Goal: Task Accomplishment & Management: Manage account settings

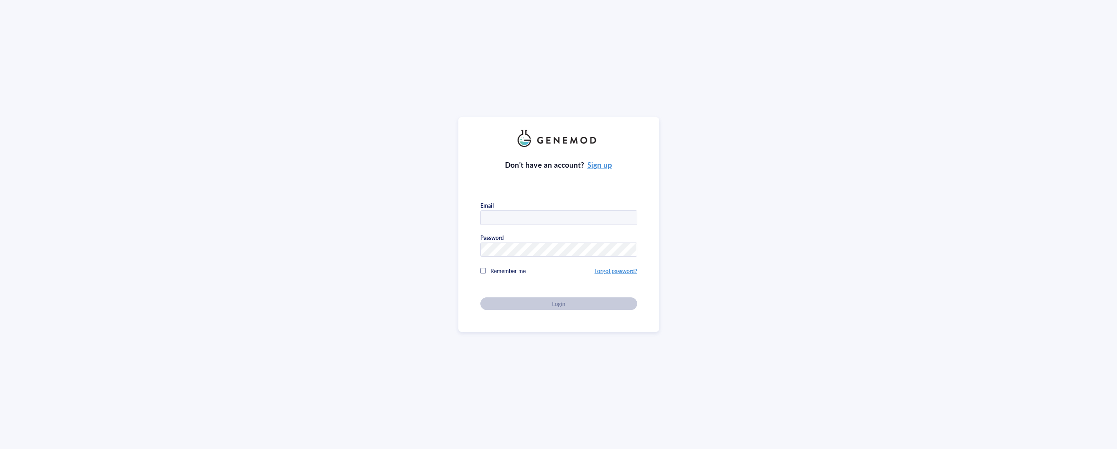
click at [158, 92] on div "Don’t have an account? Sign up Email Password Remember me Forgot password? Login" at bounding box center [558, 224] width 1117 height 449
type input "[EMAIL_ADDRESS][DOMAIN_NAME]"
click at [599, 313] on div "Don’t have an account? Sign up Email [EMAIL_ADDRESS][DOMAIN_NAME] Password Reme…" at bounding box center [558, 224] width 201 height 215
click at [588, 292] on div "Don’t have an account? Sign up Email [EMAIL_ADDRESS][DOMAIN_NAME] Password Reme…" at bounding box center [558, 228] width 157 height 163
click at [598, 299] on button "Login" at bounding box center [558, 304] width 157 height 13
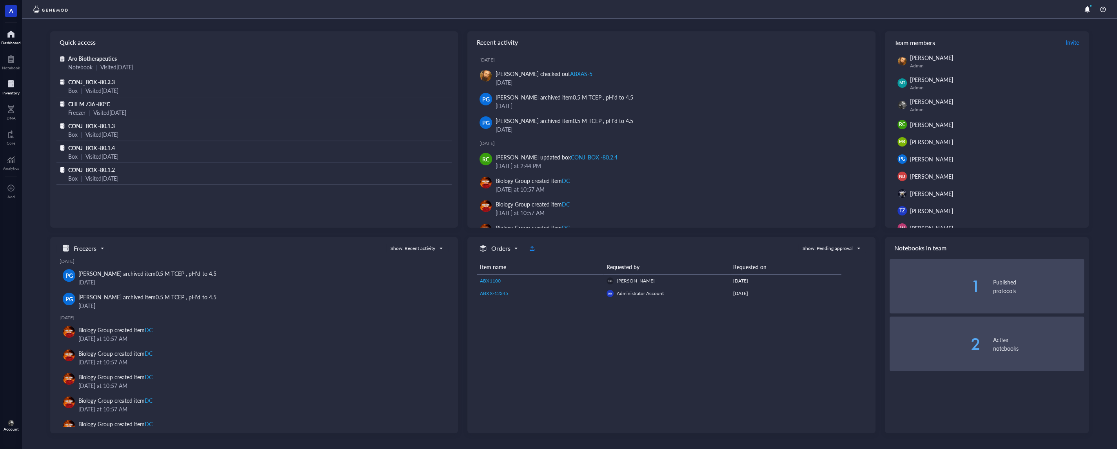
click at [9, 81] on div at bounding box center [10, 84] width 17 height 13
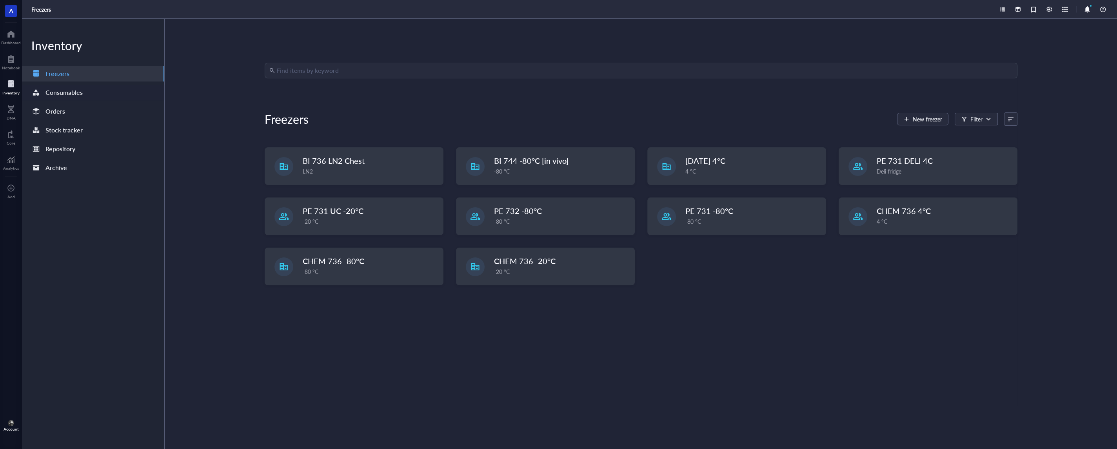
click at [80, 91] on div "Consumables" at bounding box center [63, 92] width 37 height 11
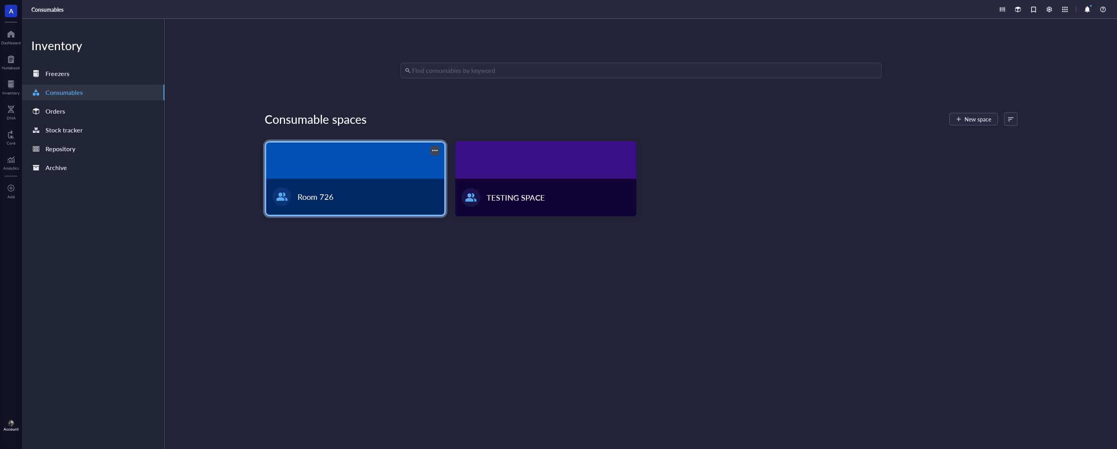
click at [360, 175] on div at bounding box center [355, 161] width 178 height 36
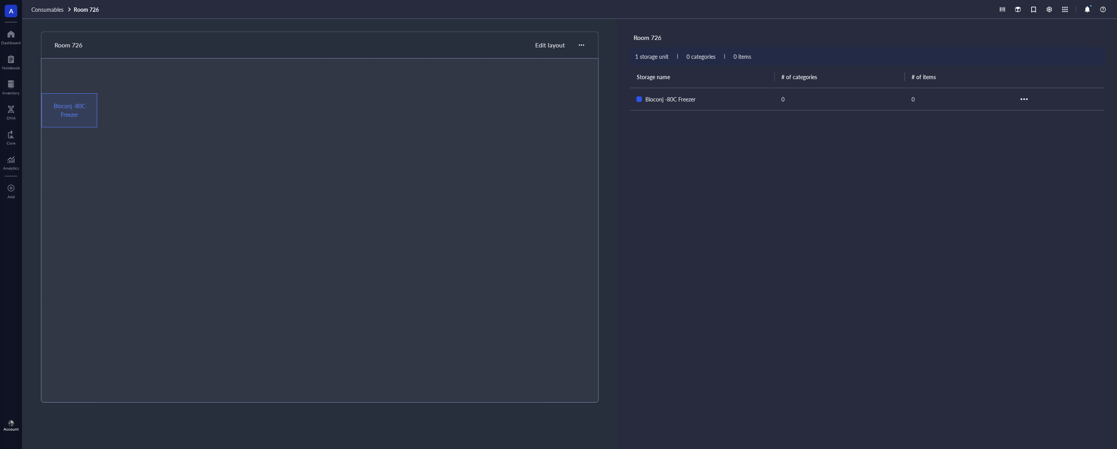
click at [183, 124] on div at bounding box center [181, 110] width 56 height 34
click at [662, 95] on div "Bioconj -80C Freezer" at bounding box center [670, 99] width 50 height 9
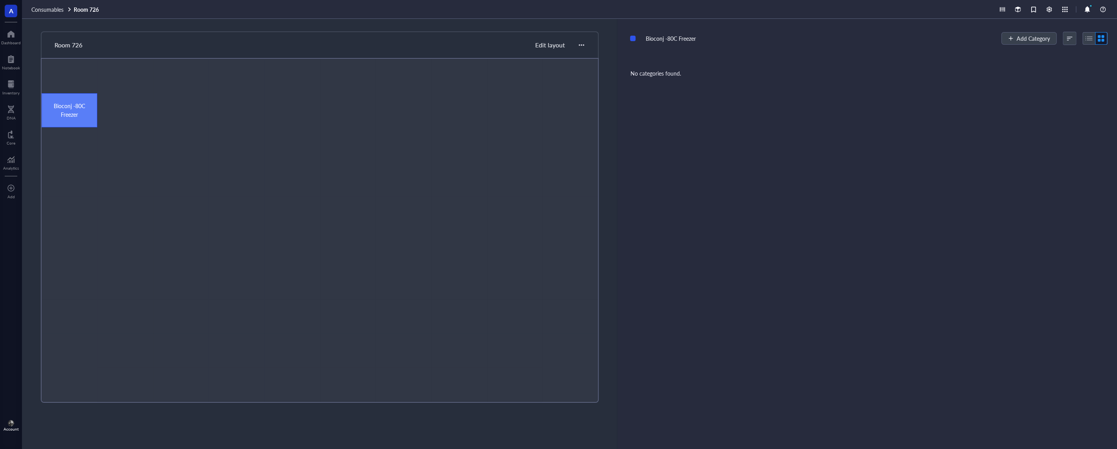
click at [543, 46] on span "Edit layout" at bounding box center [550, 44] width 30 height 9
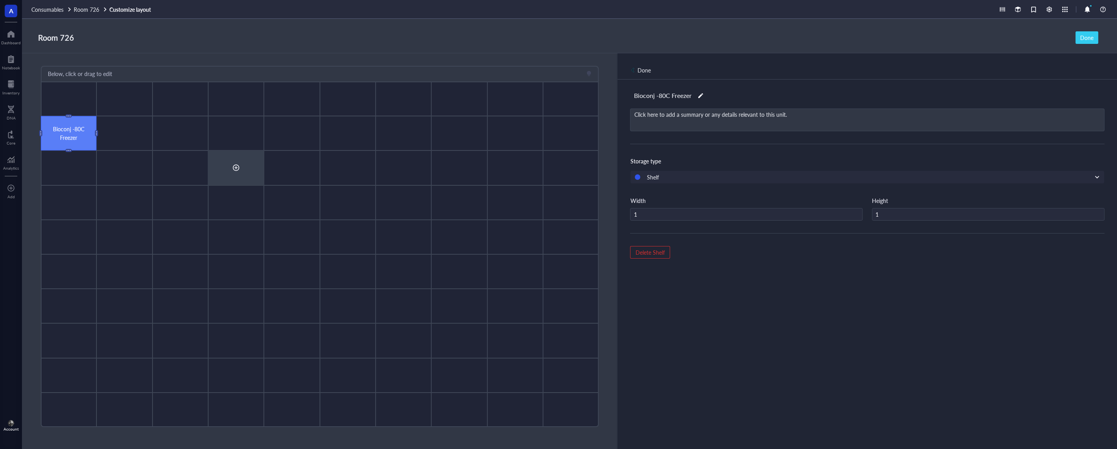
click at [246, 166] on div at bounding box center [236, 168] width 56 height 34
click at [260, 208] on div "Office desk" at bounding box center [248, 206] width 68 height 9
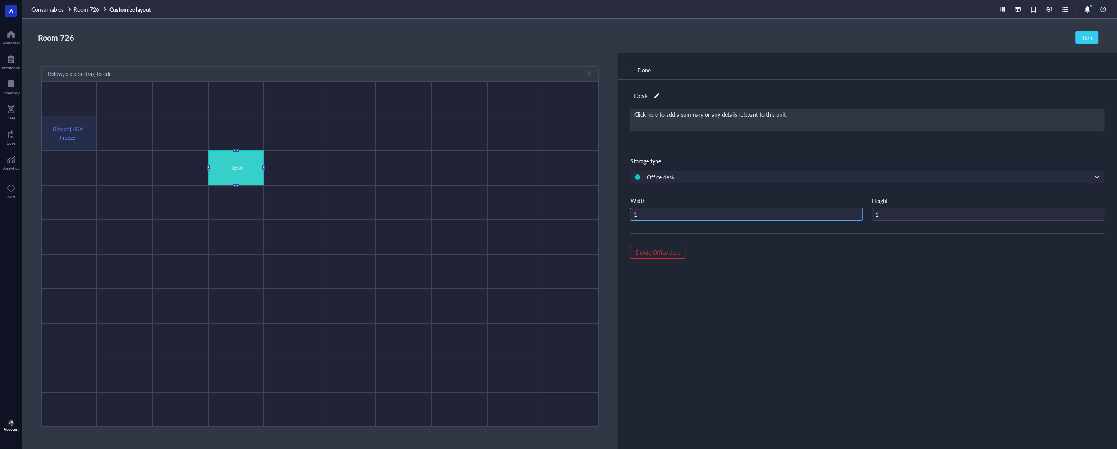
click at [750, 214] on input "1" at bounding box center [746, 215] width 232 height 13
click at [899, 217] on input "1" at bounding box center [988, 215] width 232 height 13
click at [794, 282] on div "Desk Click here to add a summary or any details relevant to this unit. Storage …" at bounding box center [866, 278] width 499 height 396
click at [1078, 38] on button "Done" at bounding box center [1086, 37] width 23 height 13
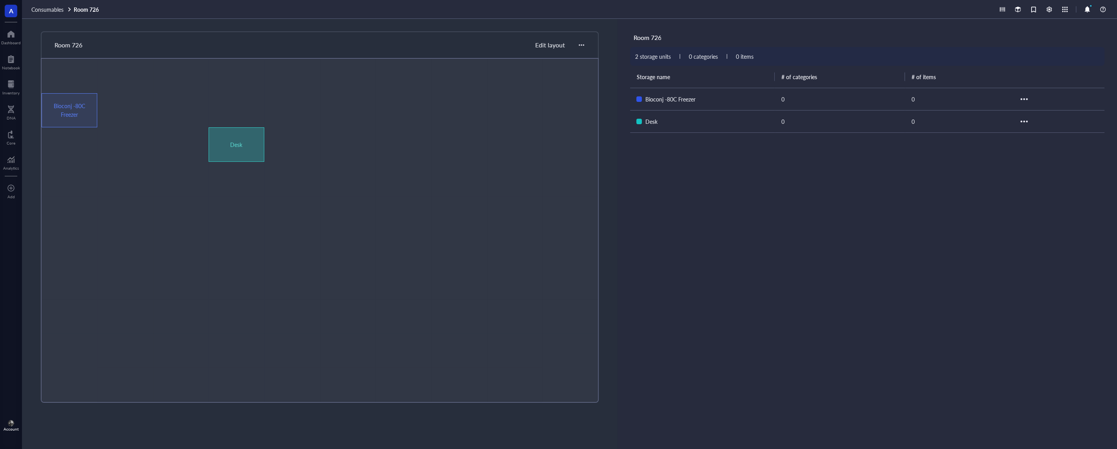
click at [223, 145] on div "Desk" at bounding box center [236, 144] width 33 height 9
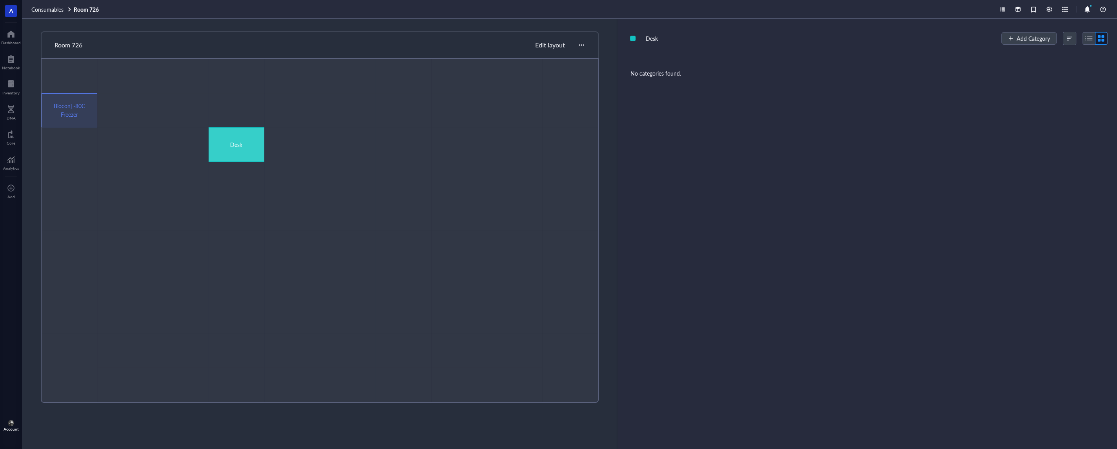
click at [223, 145] on div "Desk" at bounding box center [236, 144] width 33 height 9
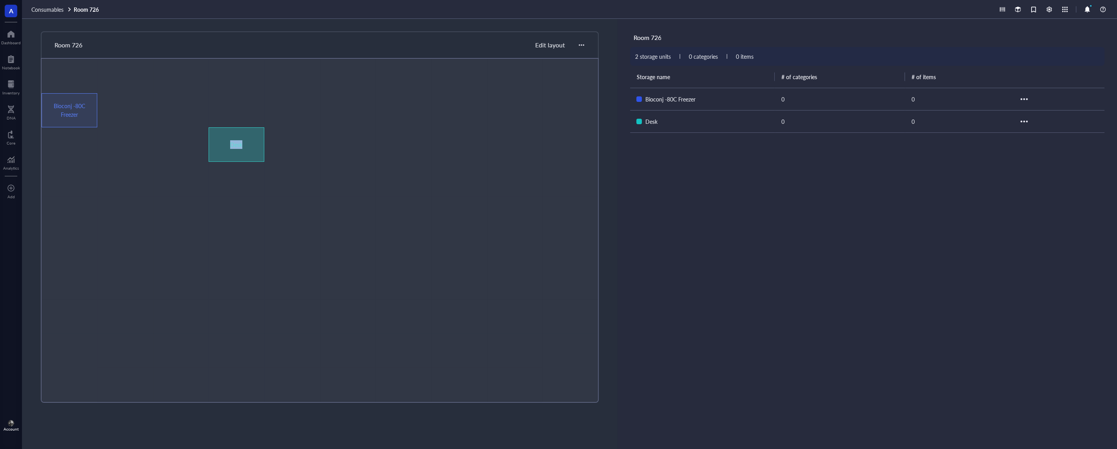
click at [223, 145] on div "Desk" at bounding box center [236, 144] width 33 height 9
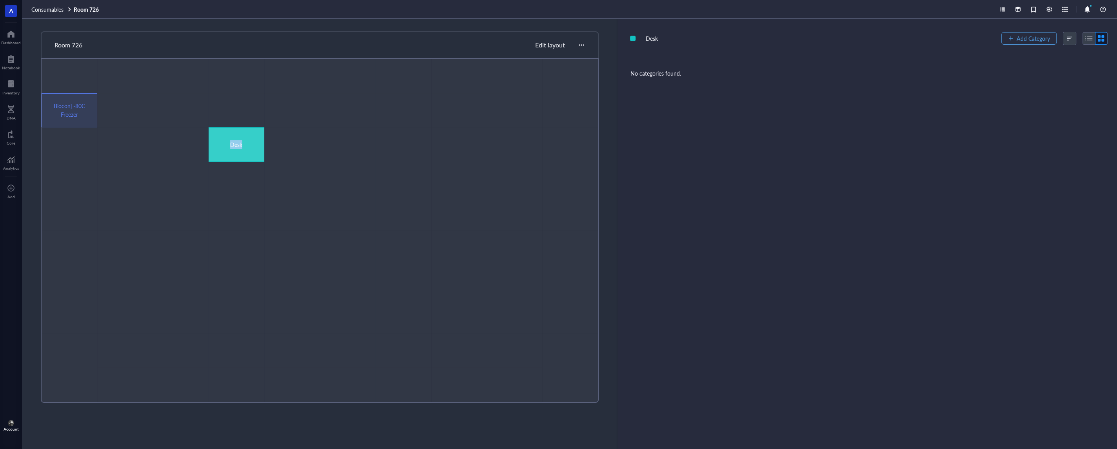
click at [1033, 40] on span "Add Category" at bounding box center [1033, 38] width 33 height 6
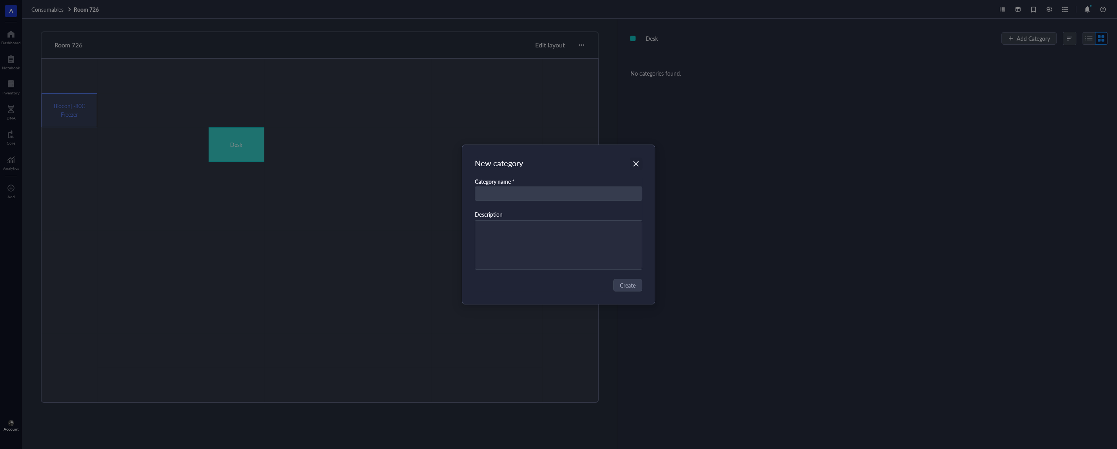
click at [636, 162] on icon "Close" at bounding box center [635, 163] width 7 height 7
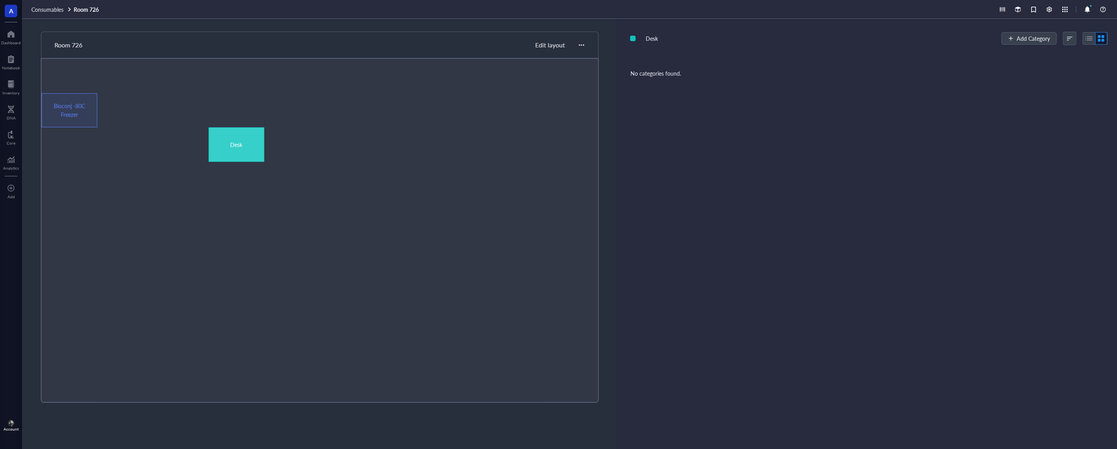
click at [1087, 37] on div at bounding box center [1088, 38] width 13 height 13
click at [1101, 38] on div at bounding box center [1101, 38] width 13 height 13
click at [1066, 39] on div at bounding box center [1068, 38] width 11 height 13
drag, startPoint x: 918, startPoint y: 88, endPoint x: 745, endPoint y: 82, distance: 172.6
click at [917, 89] on div "Desk Add Category Recently created Recently modified Name (a-z) No categories f…" at bounding box center [866, 234] width 499 height 430
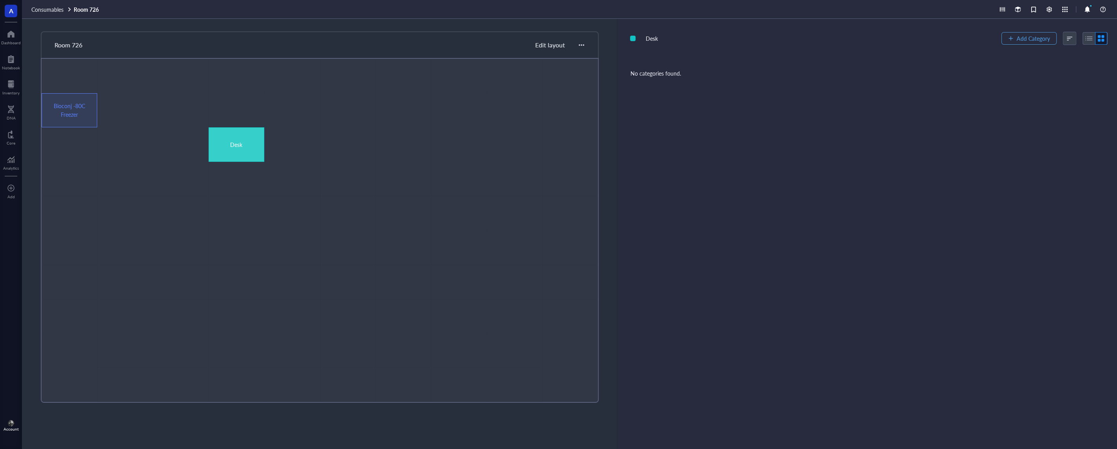
click at [1035, 37] on span "Add Category" at bounding box center [1033, 38] width 33 height 6
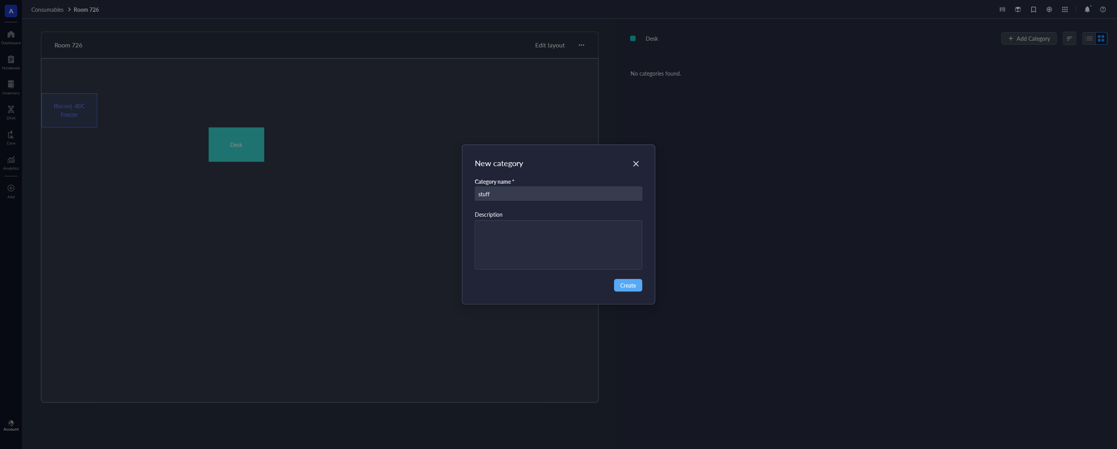
type input "stuff"
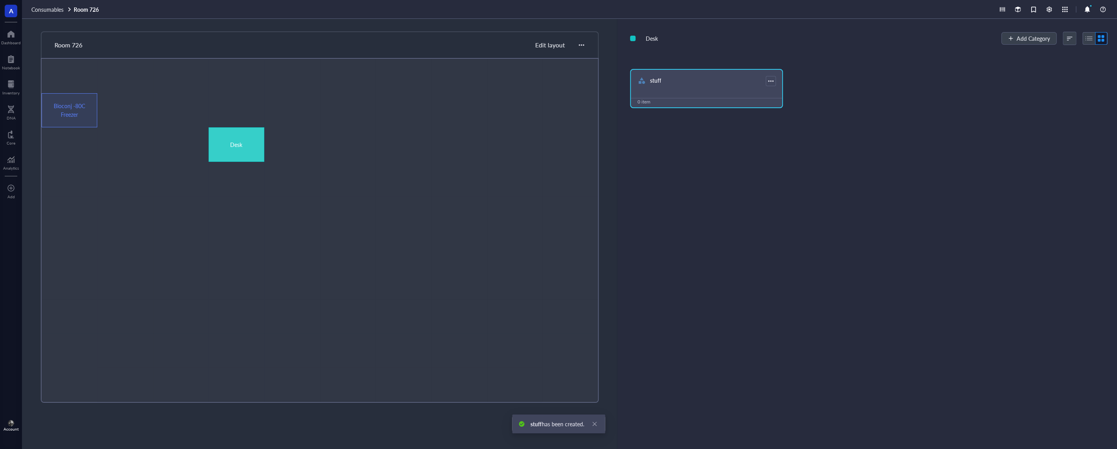
click at [713, 86] on div "stuff" at bounding box center [706, 81] width 151 height 23
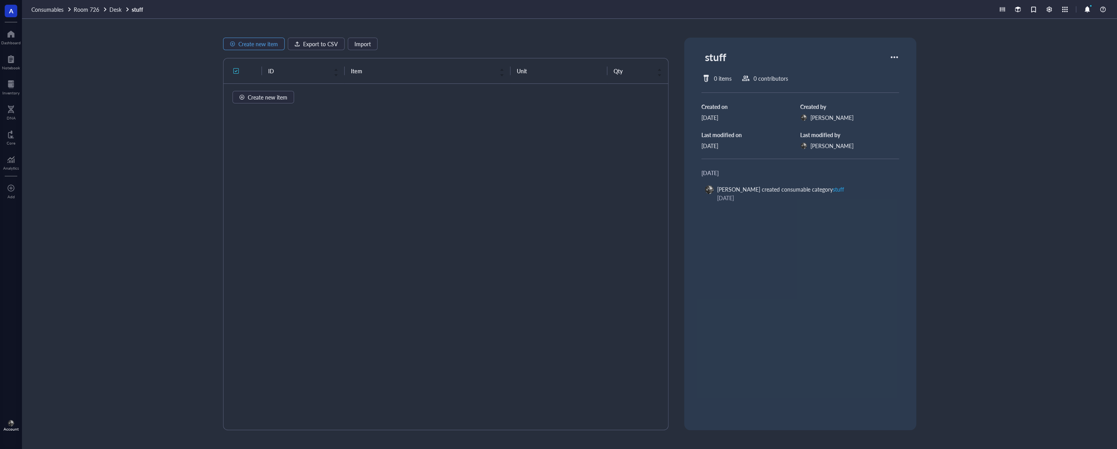
click at [267, 45] on span "Create new item" at bounding box center [258, 44] width 40 height 6
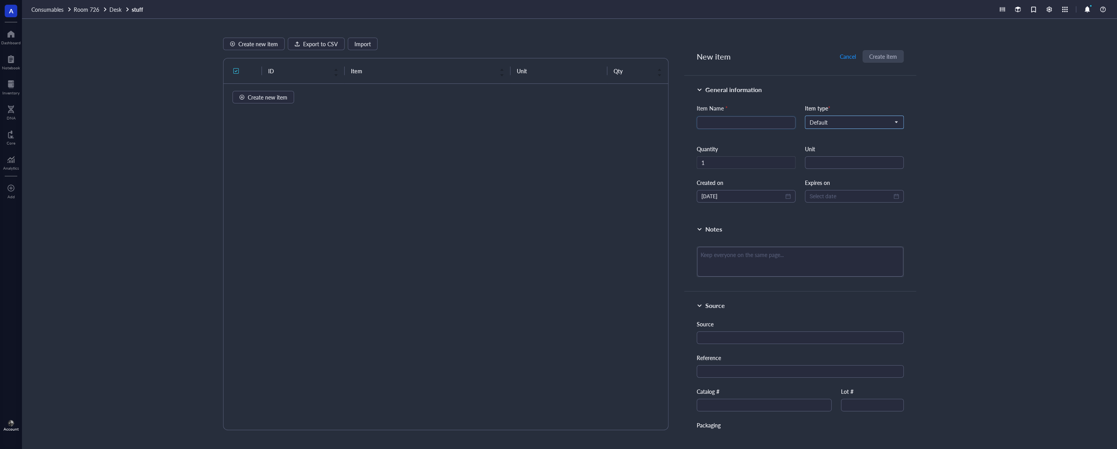
click at [844, 125] on span "Default" at bounding box center [854, 122] width 88 height 7
click at [894, 148] on div at bounding box center [895, 147] width 5 height 5
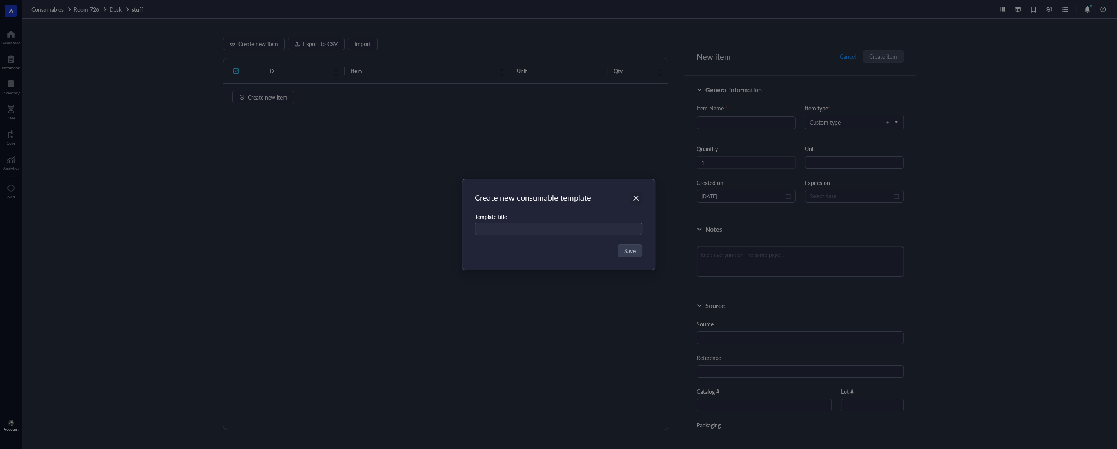
click at [637, 199] on icon "Close" at bounding box center [635, 198] width 5 height 5
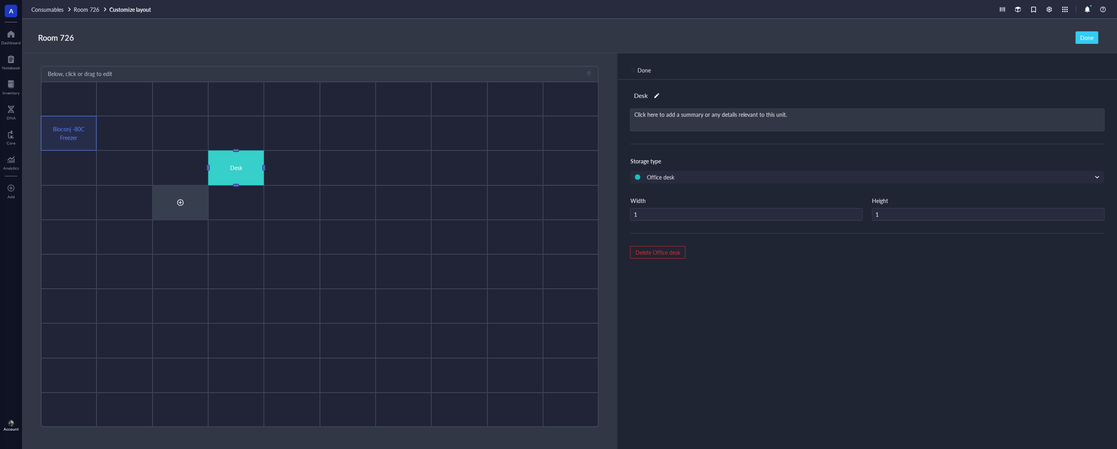
click at [185, 195] on div at bounding box center [180, 202] width 56 height 34
click at [205, 226] on div "Shelf" at bounding box center [192, 228] width 68 height 9
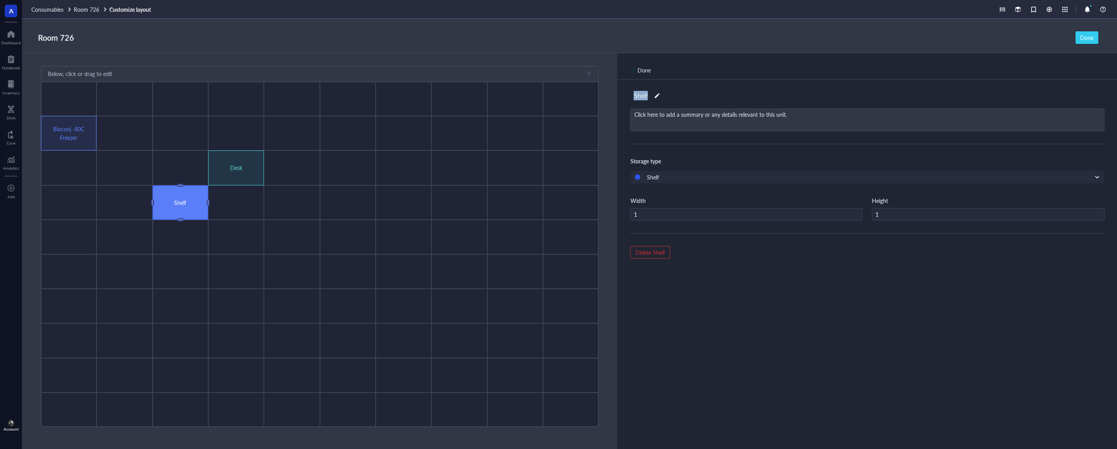
drag, startPoint x: 761, startPoint y: 113, endPoint x: 625, endPoint y: 84, distance: 138.2
click at [625, 84] on div "Shelf Click here to add a summary or any details relevant to this unit. Storage…" at bounding box center [866, 278] width 499 height 396
click at [728, 84] on div "Shelf Click here to add a summary or any details relevant to this unit. Storage…" at bounding box center [866, 278] width 499 height 396
click at [1084, 37] on div "Done" at bounding box center [1086, 37] width 13 height 9
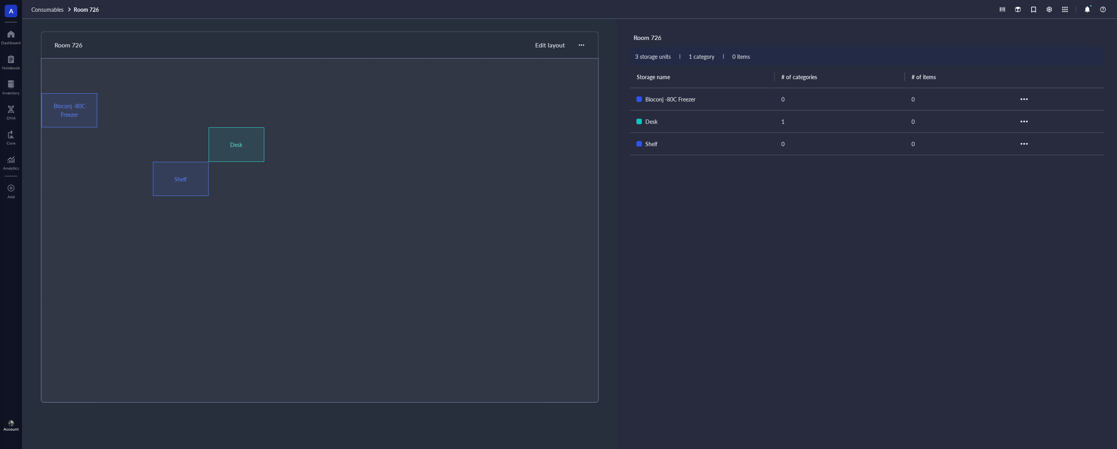
click at [585, 47] on div at bounding box center [581, 44] width 9 height 9
click at [96, 107] on div "Bioconj -80C Freezer" at bounding box center [70, 110] width 56 height 34
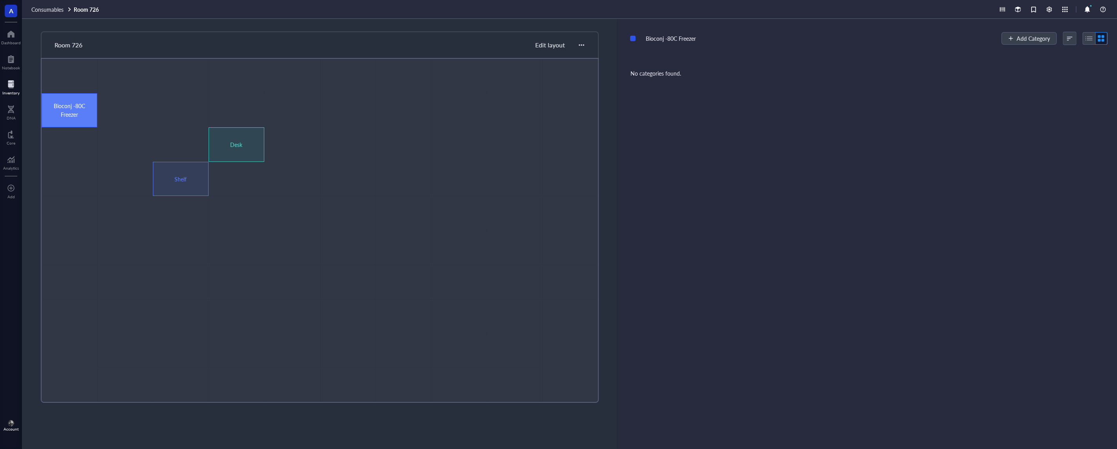
click at [3, 91] on div "Inventory" at bounding box center [10, 93] width 17 height 5
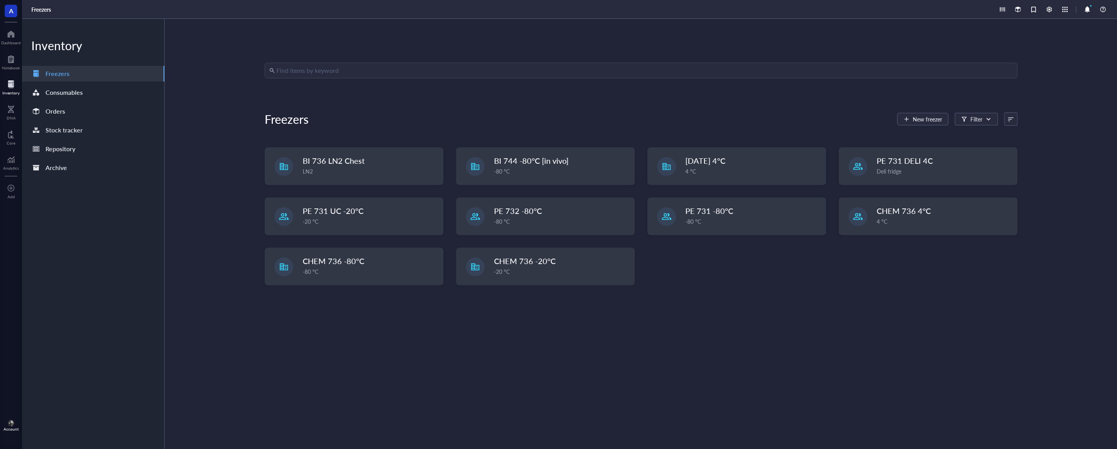
click at [306, 73] on input "search" at bounding box center [644, 70] width 736 height 15
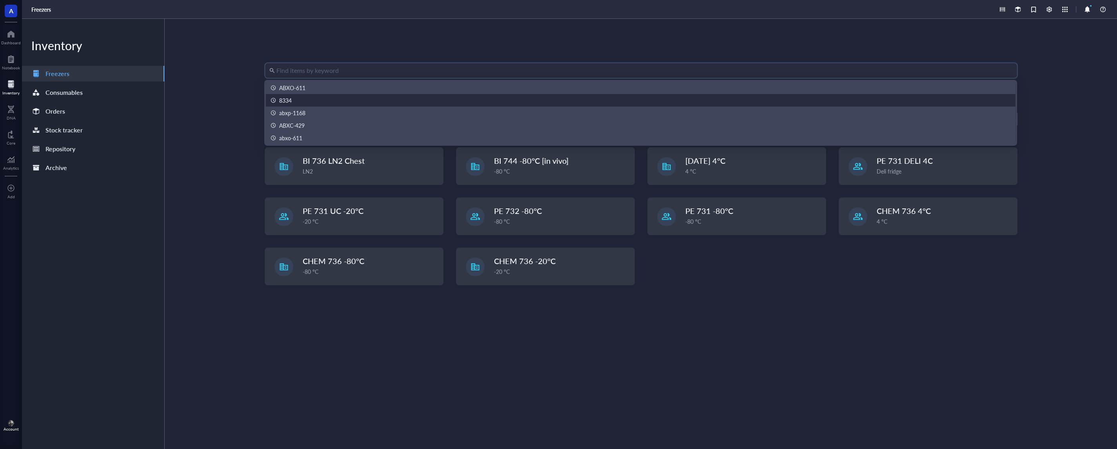
click at [858, 303] on div "Find items by keyword Freezers New freezer Filter BI 736 LN2 Chest LN2 BI 744 -…" at bounding box center [641, 234] width 753 height 343
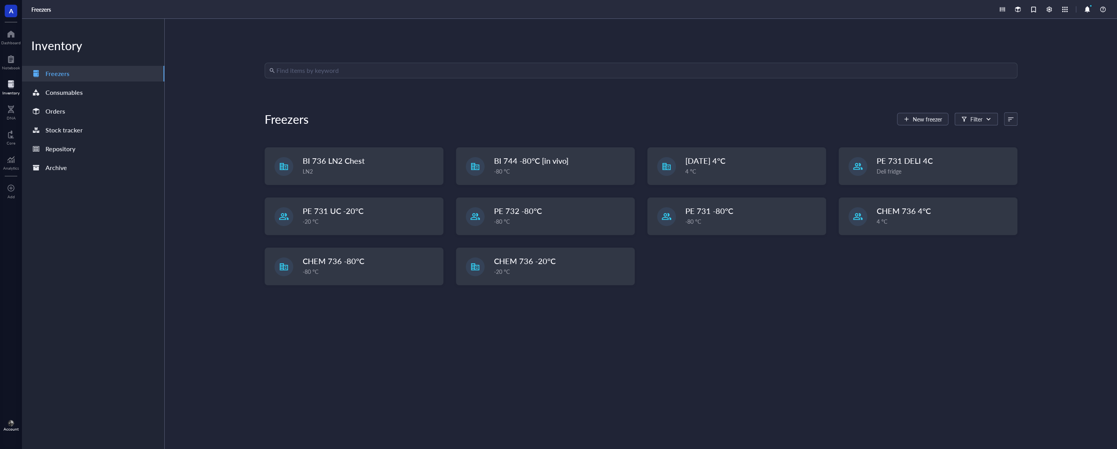
click at [1013, 120] on div at bounding box center [1009, 119] width 11 height 13
click at [1038, 101] on div "Find items by keyword Freezers New freezer Filter Recently created Freezer name…" at bounding box center [641, 234] width 952 height 430
drag, startPoint x: 1009, startPoint y: 120, endPoint x: 1009, endPoint y: 125, distance: 4.7
click at [1009, 120] on div at bounding box center [1010, 118] width 5 height 5
click at [1027, 158] on div "Freezer type" at bounding box center [1023, 157] width 29 height 7
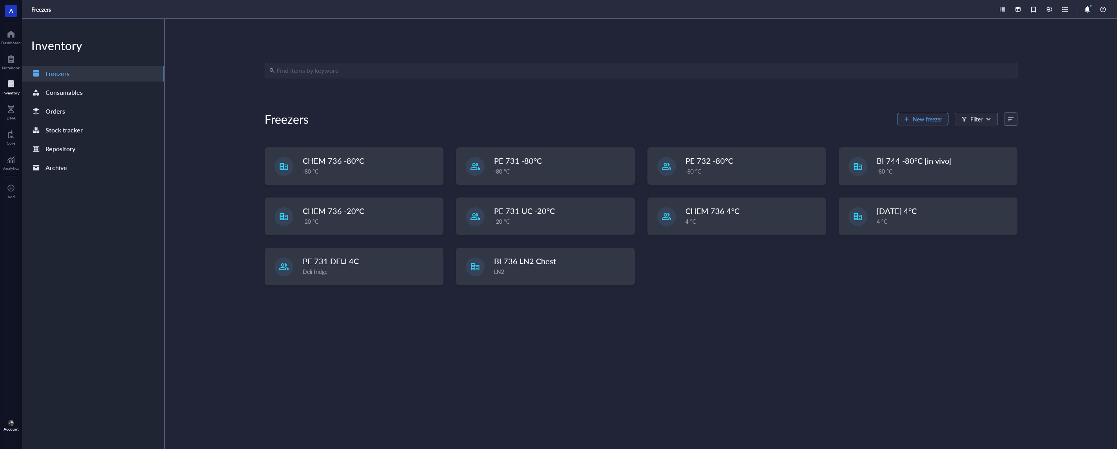
click at [937, 122] on span "New freezer" at bounding box center [926, 119] width 29 height 6
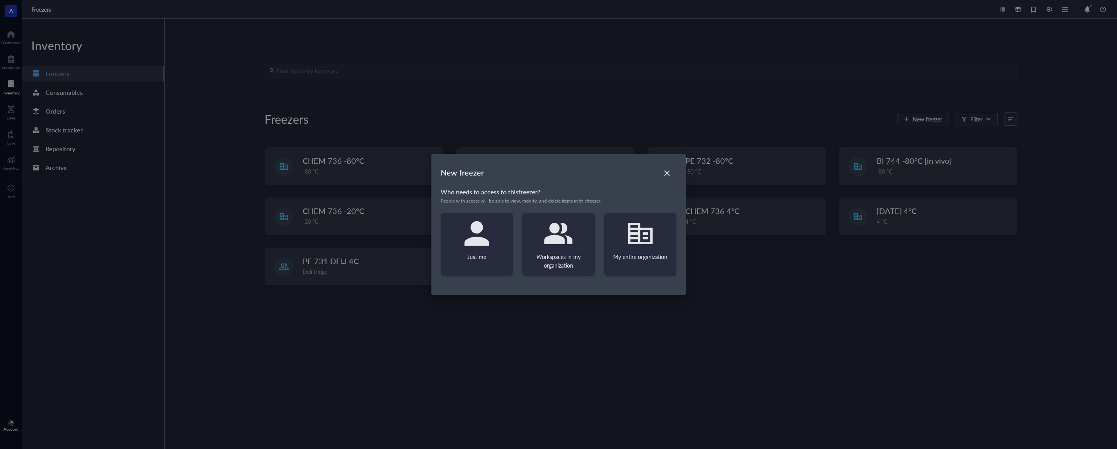
click at [633, 247] on icon at bounding box center [640, 234] width 28 height 28
type textarea "Keep everyone on the same page"
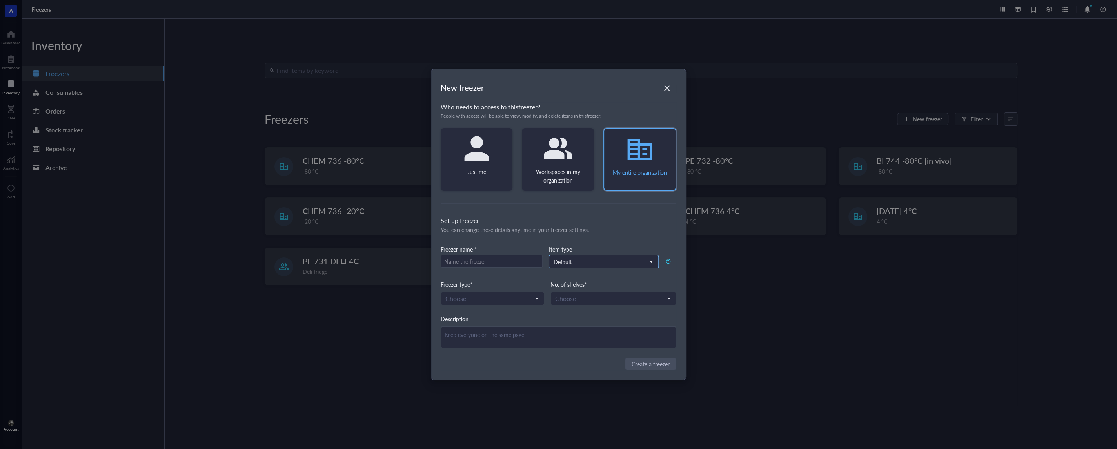
click at [588, 257] on input "search" at bounding box center [600, 262] width 93 height 12
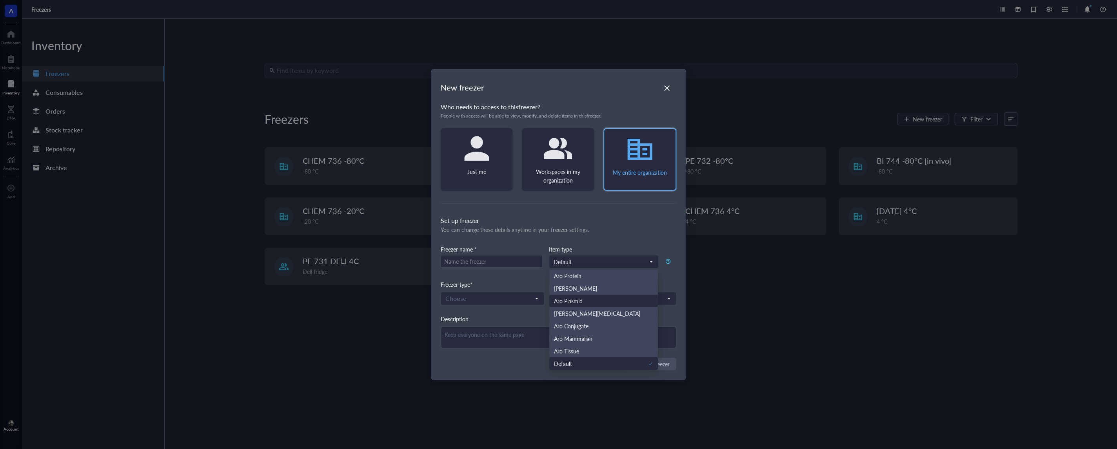
click at [593, 236] on div "Set up freezer You can change these details anytime in your freezer settings. F…" at bounding box center [559, 282] width 236 height 133
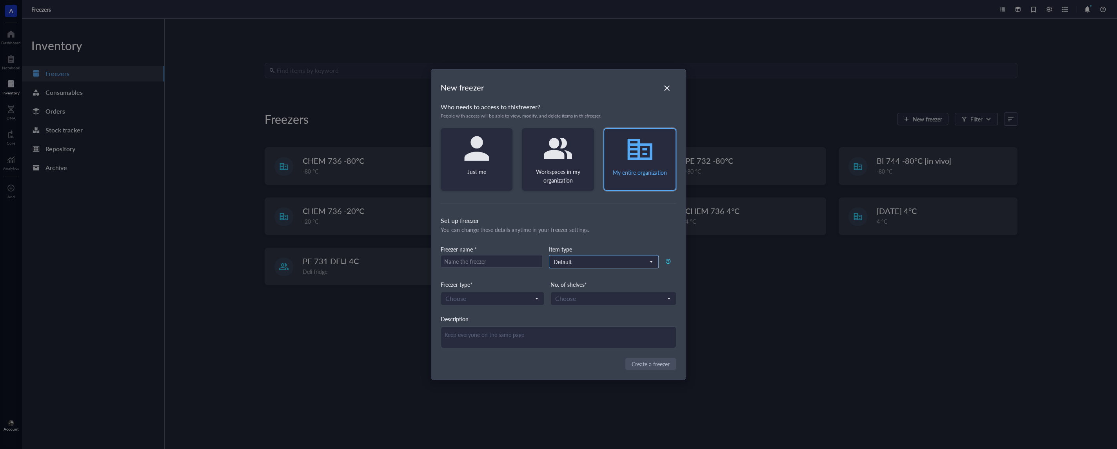
click at [634, 262] on span "Default" at bounding box center [603, 261] width 99 height 7
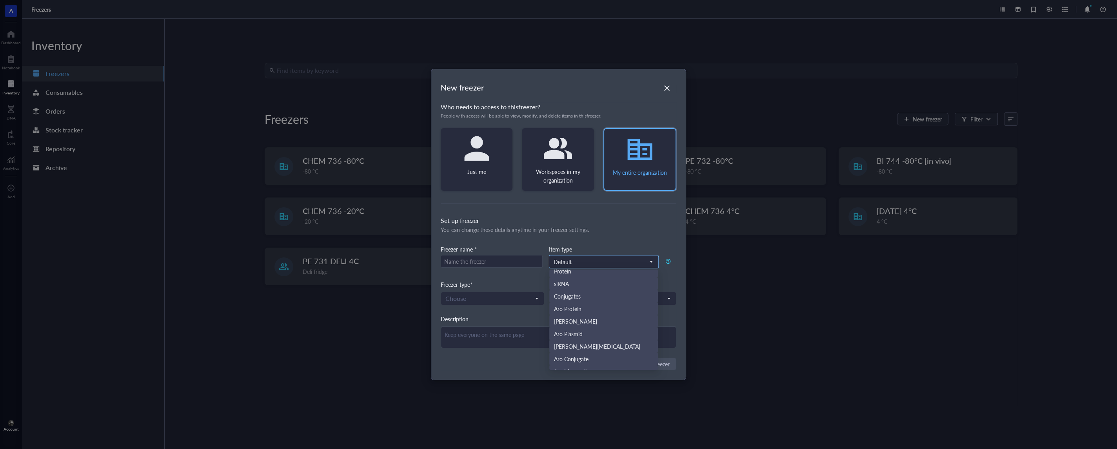
scroll to position [0, 0]
click at [623, 227] on div "You can change these details anytime in your freezer settings." at bounding box center [559, 229] width 236 height 9
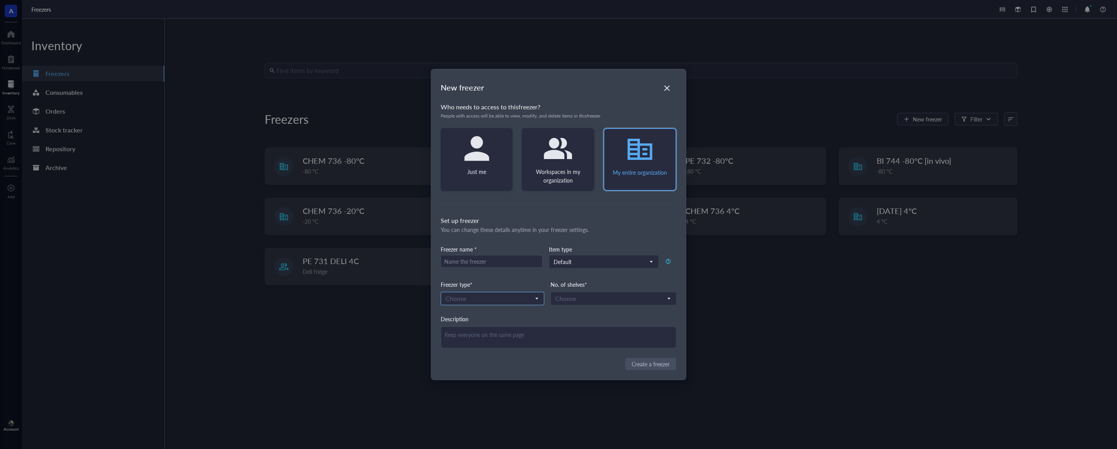
click at [510, 298] on input "search" at bounding box center [488, 299] width 87 height 12
click at [627, 297] on input "search" at bounding box center [609, 299] width 109 height 12
click at [485, 316] on div "Description" at bounding box center [559, 319] width 236 height 9
click at [664, 88] on icon "Close" at bounding box center [666, 88] width 7 height 7
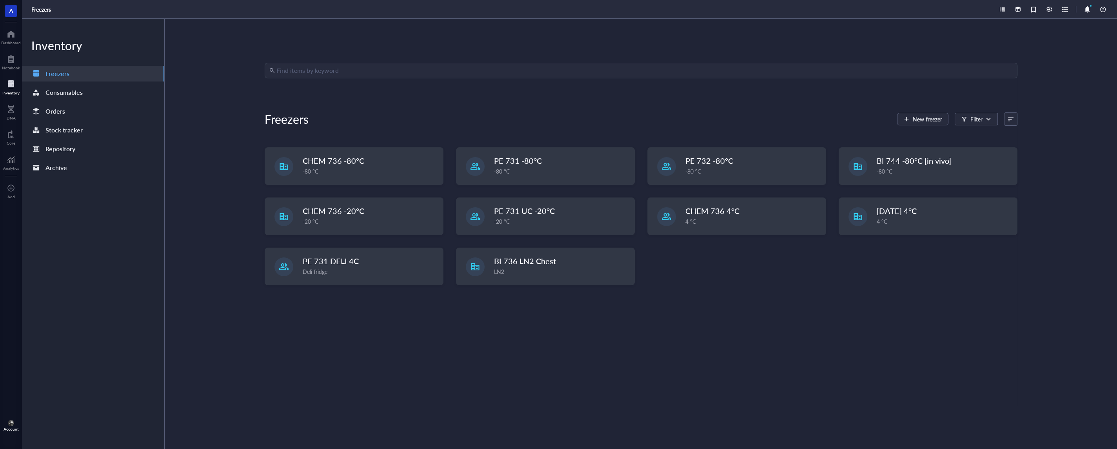
click at [721, 111] on div "Freezers New freezer Filter Recently created Freezer name Freezer type" at bounding box center [641, 119] width 753 height 19
click at [924, 115] on button "New freezer" at bounding box center [922, 119] width 51 height 13
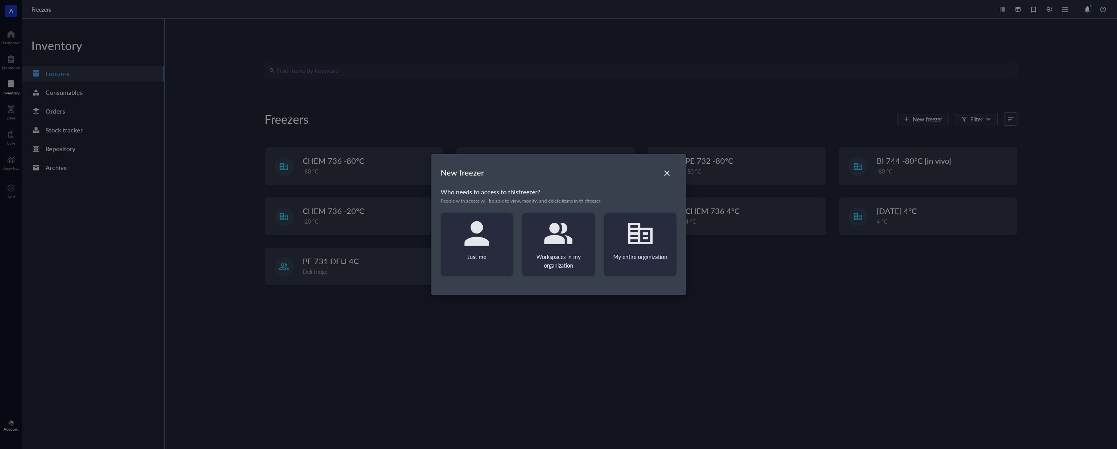
click at [645, 233] on icon at bounding box center [640, 233] width 25 height 21
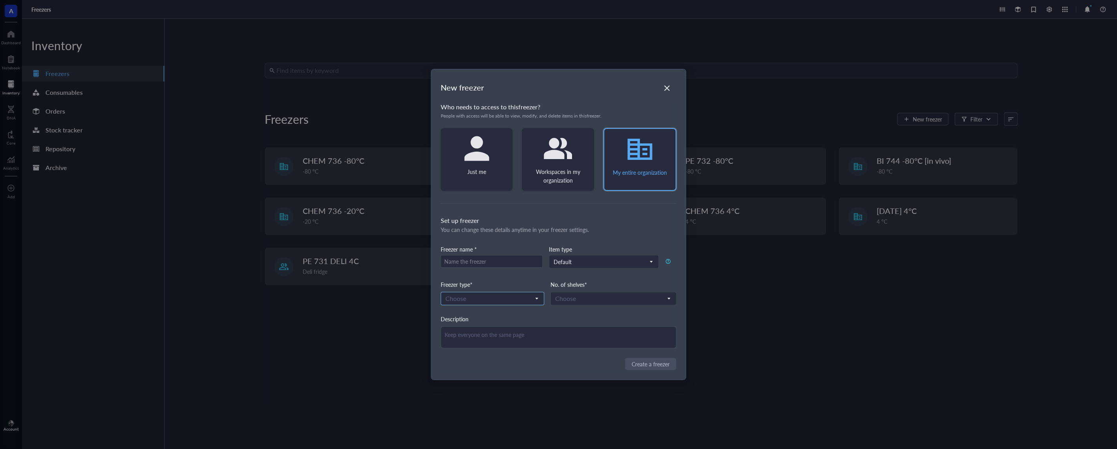
click at [448, 302] on input "search" at bounding box center [488, 299] width 87 height 12
click at [499, 349] on div "Deli fridge" at bounding box center [492, 350] width 93 height 9
click at [481, 302] on input "search" at bounding box center [488, 299] width 87 height 12
click at [570, 305] on div "Choose" at bounding box center [613, 298] width 126 height 13
drag, startPoint x: 519, startPoint y: 306, endPoint x: 515, endPoint y: 305, distance: 4.1
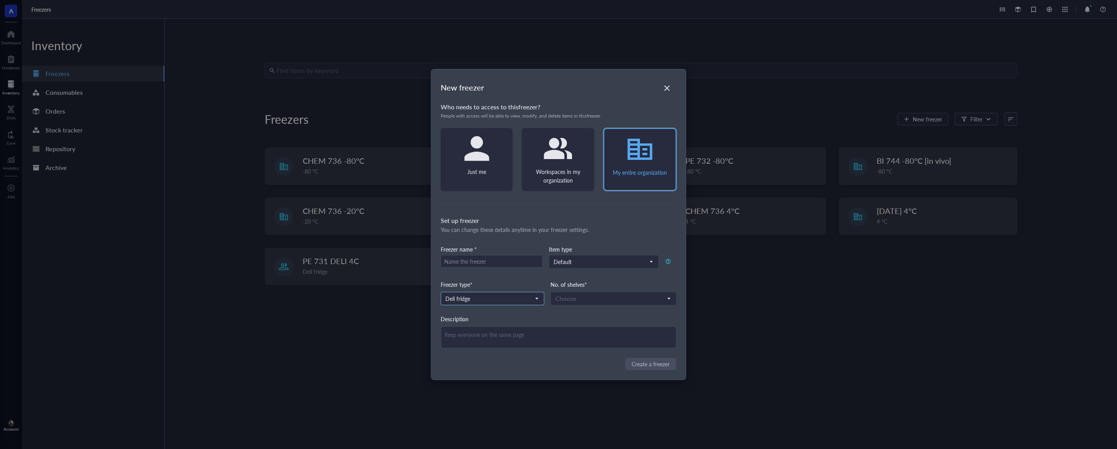
click at [518, 306] on div "Set up freezer You can change these details anytime in your freezer settings. F…" at bounding box center [559, 282] width 236 height 133
click at [514, 296] on span "Deli fridge" at bounding box center [491, 298] width 93 height 7
click at [601, 308] on div "Set up freezer You can change these details anytime in your freezer settings. F…" at bounding box center [559, 282] width 236 height 133
click at [522, 289] on div "Freezer type*" at bounding box center [492, 284] width 103 height 9
click at [522, 294] on input "search" at bounding box center [488, 299] width 87 height 12
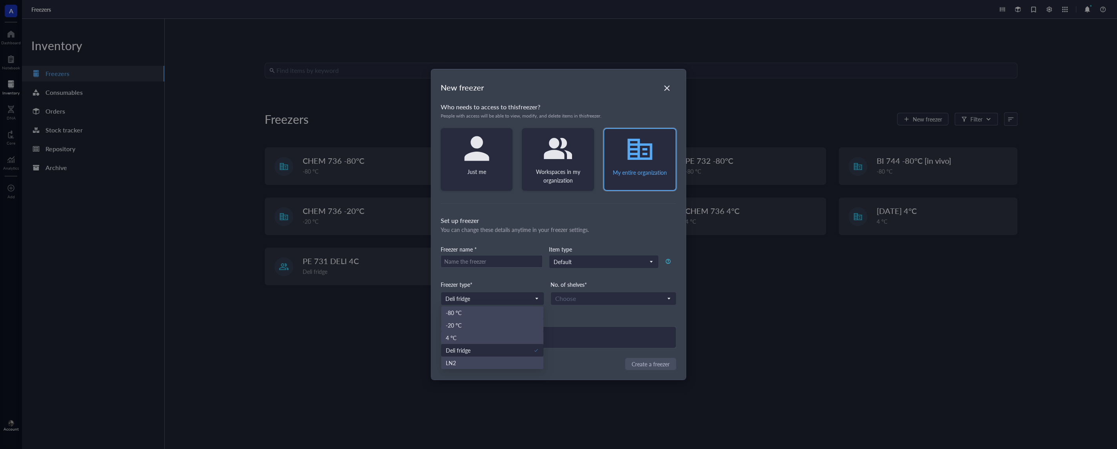
click at [521, 287] on div "Freezer type*" at bounding box center [492, 284] width 103 height 9
click at [503, 251] on div "Freezer name *" at bounding box center [492, 249] width 102 height 9
click at [503, 257] on input "text" at bounding box center [491, 262] width 101 height 13
type input "Biconjugation 4C"
click at [644, 294] on input "search" at bounding box center [609, 299] width 109 height 12
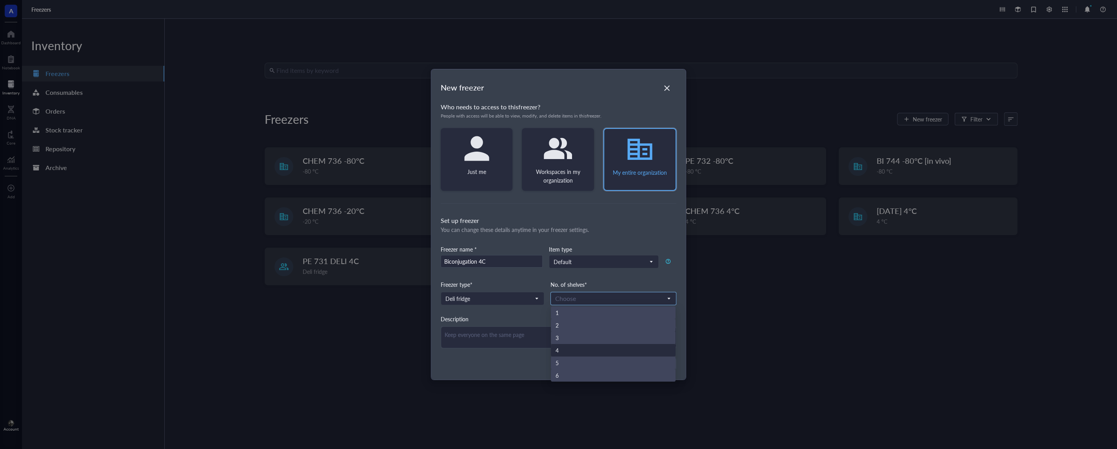
click at [647, 349] on div "4" at bounding box center [612, 350] width 115 height 9
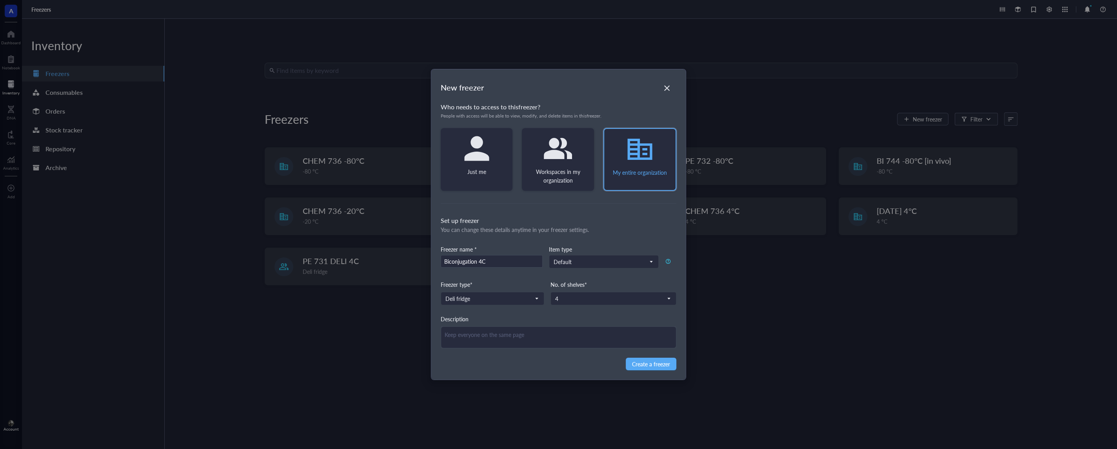
click at [602, 254] on div "Item type Default" at bounding box center [592, 262] width 86 height 35
click at [650, 360] on button "Create a freezer" at bounding box center [651, 364] width 51 height 13
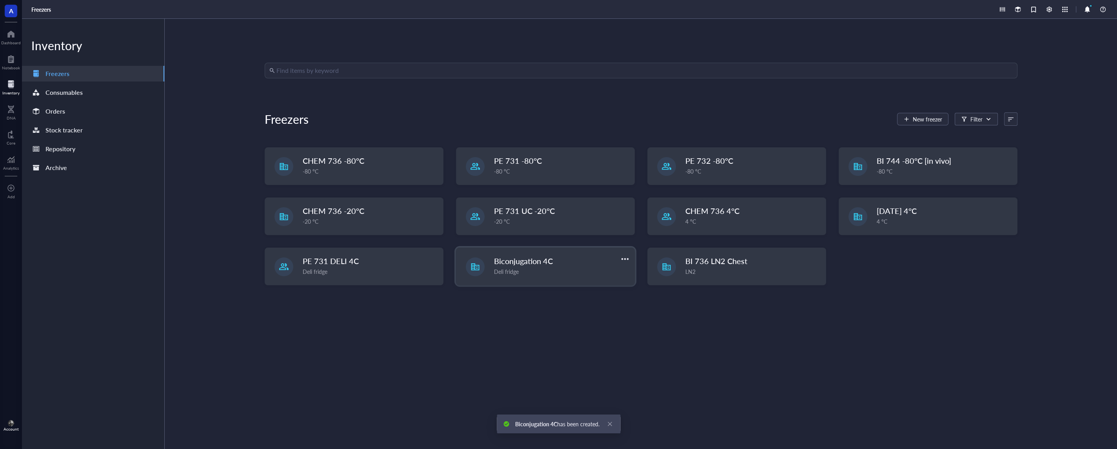
click at [551, 270] on div "Deli fridge" at bounding box center [562, 271] width 136 height 9
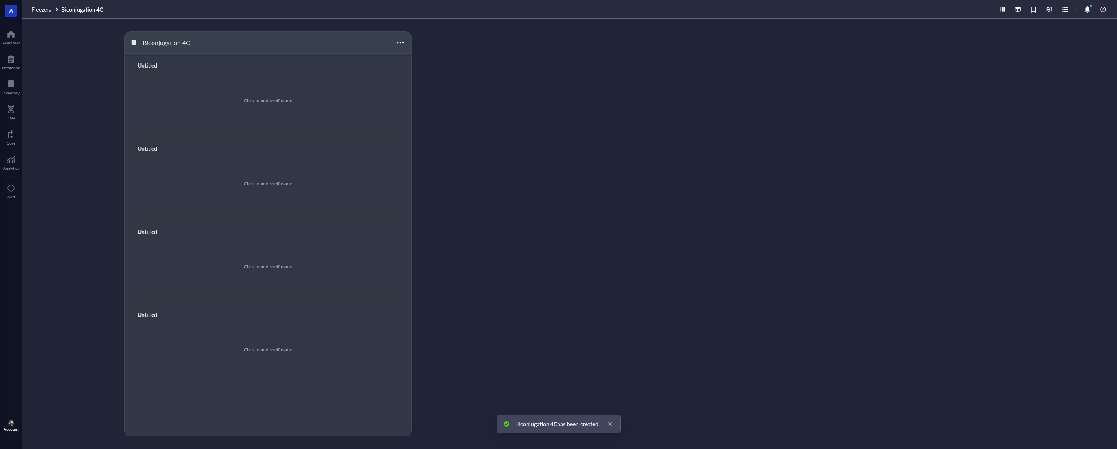
click at [210, 102] on div "Click to add shelf name" at bounding box center [268, 100] width 268 height 59
type input "Antons"
click at [194, 180] on div "Click to add shelf name" at bounding box center [268, 183] width 268 height 59
type input "[PERSON_NAME]"
click at [144, 225] on div "Untitled Click to add shelf name" at bounding box center [268, 261] width 287 height 83
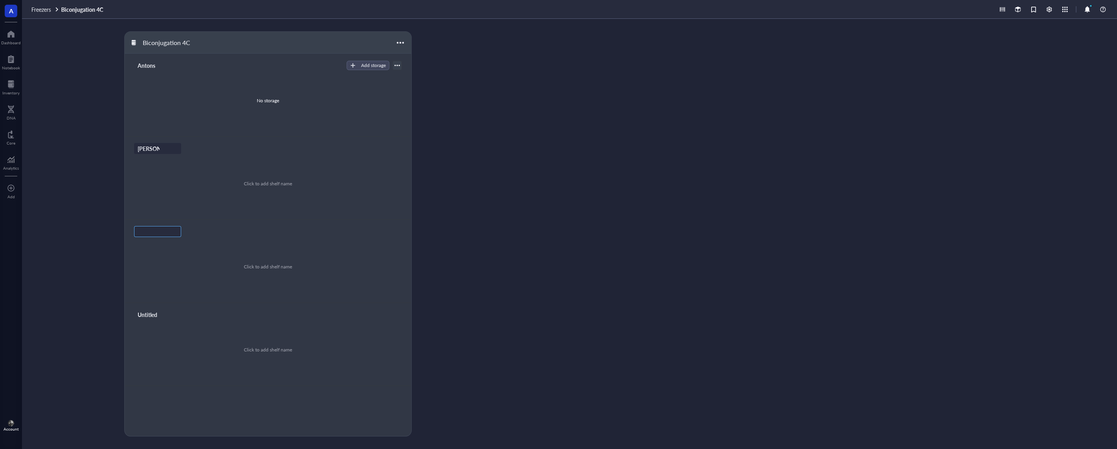
click at [149, 229] on input "text" at bounding box center [146, 232] width 24 height 10
type input "[PERSON_NAME]"
click at [151, 303] on div "Untitled Click to add shelf name" at bounding box center [268, 344] width 287 height 83
click at [155, 320] on div at bounding box center [157, 314] width 47 height 11
click at [152, 314] on input "text" at bounding box center [146, 315] width 24 height 10
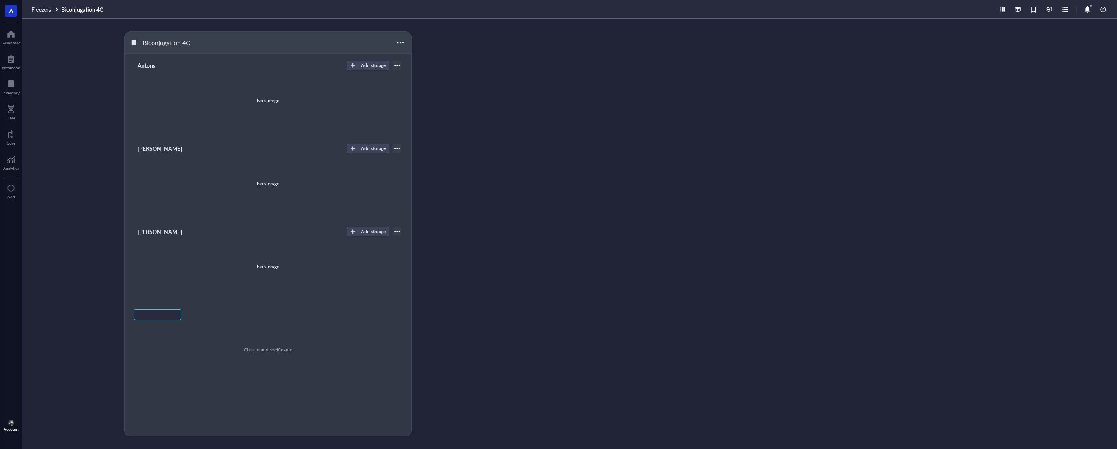
type input "W"
type input "[PERSON_NAME]"
click at [423, 304] on div "Biconjugation 4C Antons Add storage No storage [PERSON_NAME] Add storage No sto…" at bounding box center [300, 233] width 352 height 405
click at [423, 195] on div "Biconjugation 4C Antons Add storage No storage [PERSON_NAME] Add storage No sto…" at bounding box center [300, 233] width 352 height 405
click at [363, 143] on div "[PERSON_NAME] Add storage" at bounding box center [268, 148] width 268 height 11
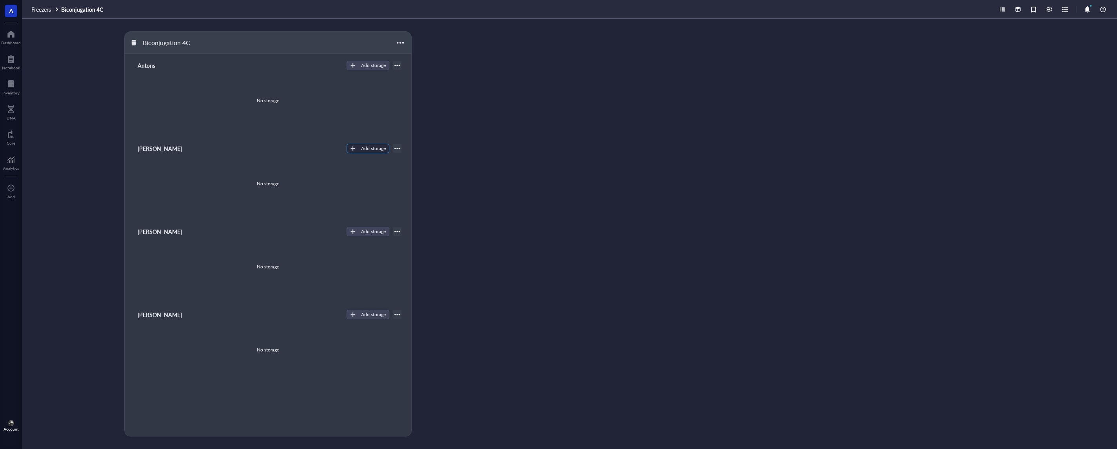
click at [355, 145] on button "Add storage" at bounding box center [368, 148] width 43 height 9
click at [380, 161] on span "Rack" at bounding box center [374, 162] width 45 height 9
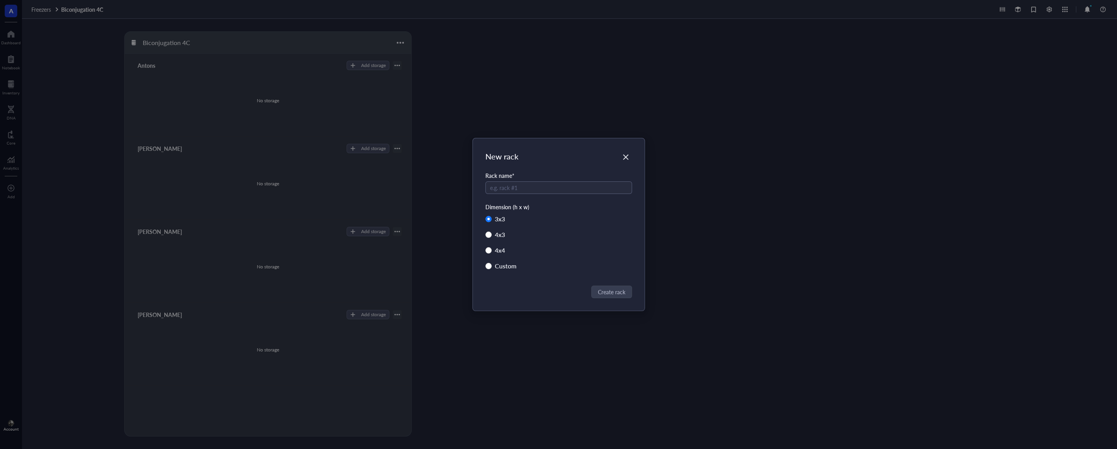
click at [729, 185] on div "New rack Rack name * Dimension (h x w) 3 x 3 4 x 3 4 x 4 Custom Create rack" at bounding box center [558, 224] width 1117 height 449
click at [626, 154] on icon "Close" at bounding box center [625, 157] width 7 height 7
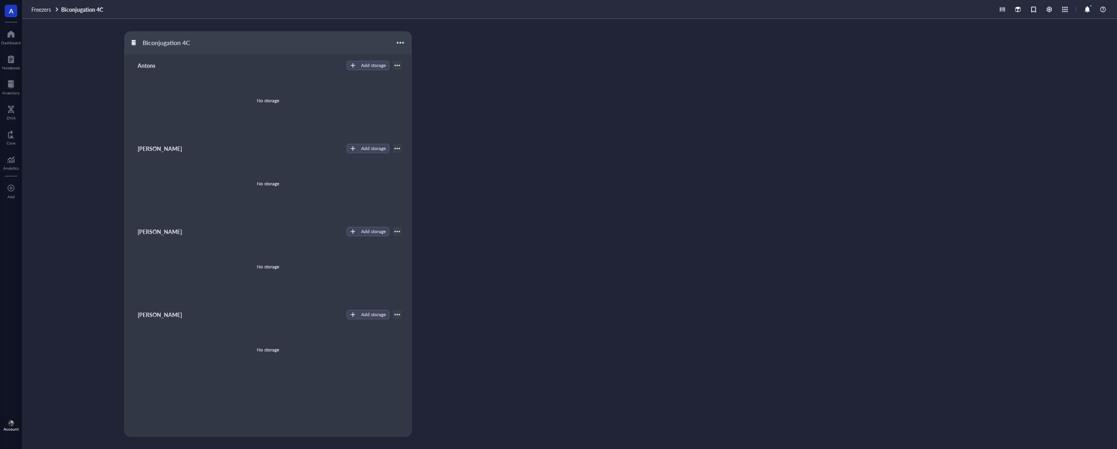
click at [752, 157] on div "Biconjugation 4C Antons Add storage No storage [PERSON_NAME] Add storage Rack C…" at bounding box center [569, 234] width 1095 height 430
click at [167, 47] on div "Biconjugation 4C" at bounding box center [166, 42] width 54 height 13
type input "Biconjugation - BENCH"
click at [498, 119] on div at bounding box center [525, 233] width 84 height 405
click at [168, 41] on div "Biconjugation - BENCH" at bounding box center [175, 42] width 72 height 13
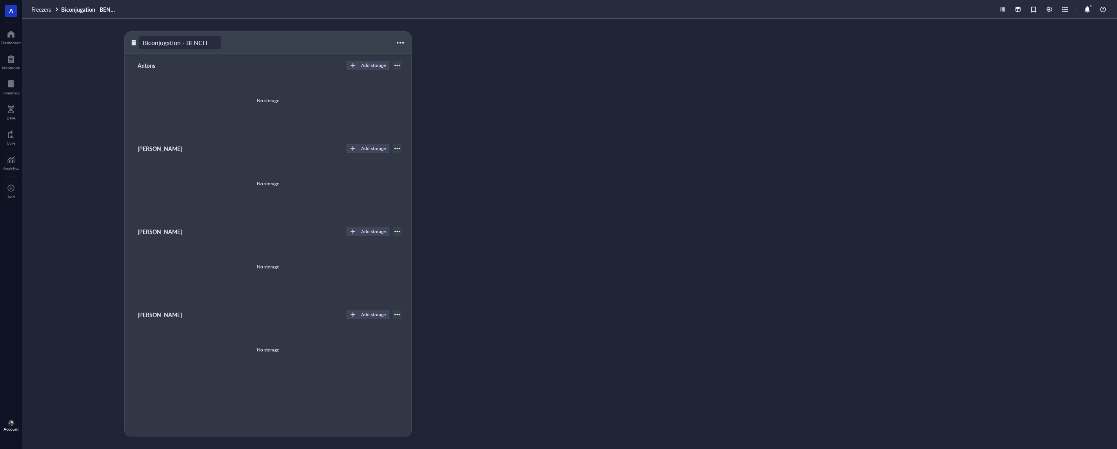
click at [168, 41] on input "Biconjugation - BENCH" at bounding box center [180, 42] width 81 height 13
type input "SCIENTISTS- BENCH"
click at [578, 110] on div "SCIENTISTS- BENCH Antons Add storage No storage [PERSON_NAME] Add storage Rack …" at bounding box center [569, 234] width 1095 height 430
click at [13, 89] on div at bounding box center [10, 84] width 17 height 13
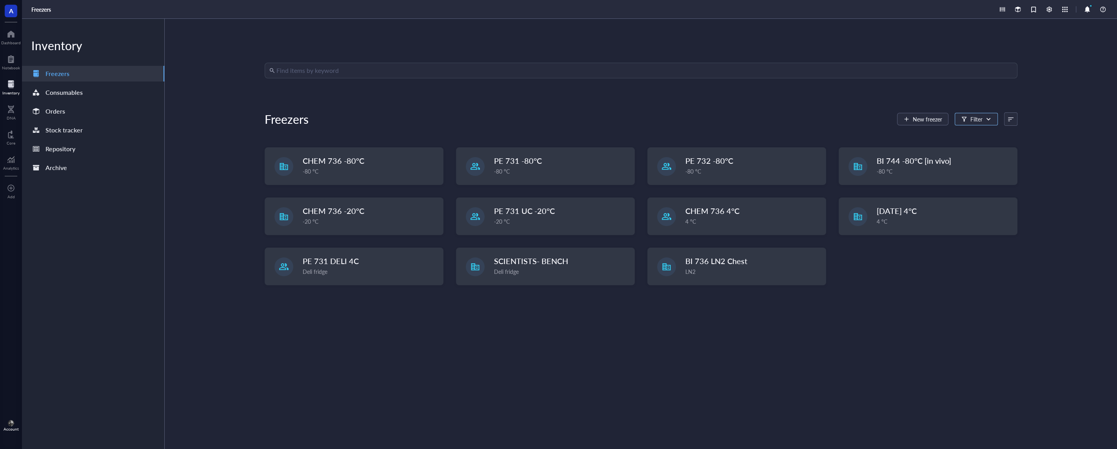
click at [989, 116] on div "Filter" at bounding box center [976, 119] width 43 height 13
click at [993, 174] on span "Deli fridge" at bounding box center [982, 172] width 25 height 8
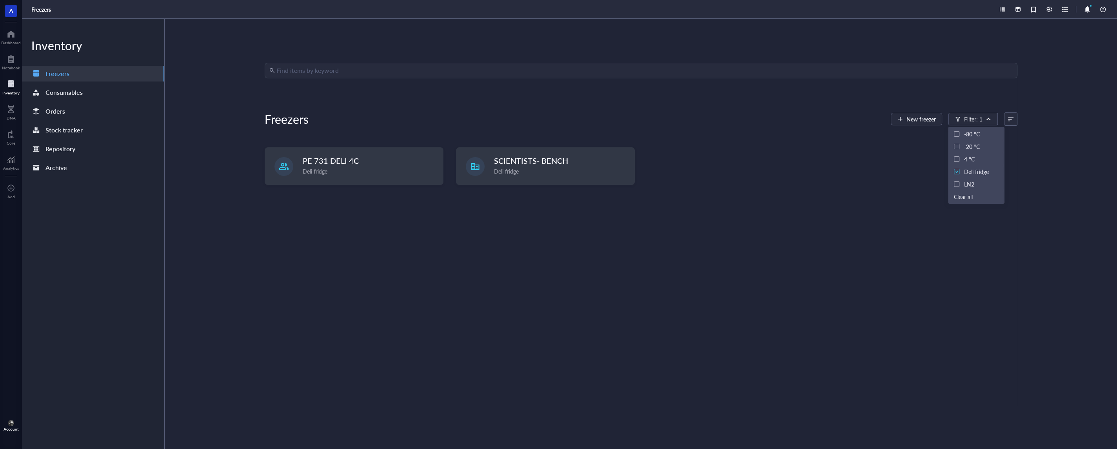
click at [639, 239] on div "Find items by keyword Freezers New freezer Filter: 1 PE 731 DELI 4C Deli fridge…" at bounding box center [641, 234] width 753 height 343
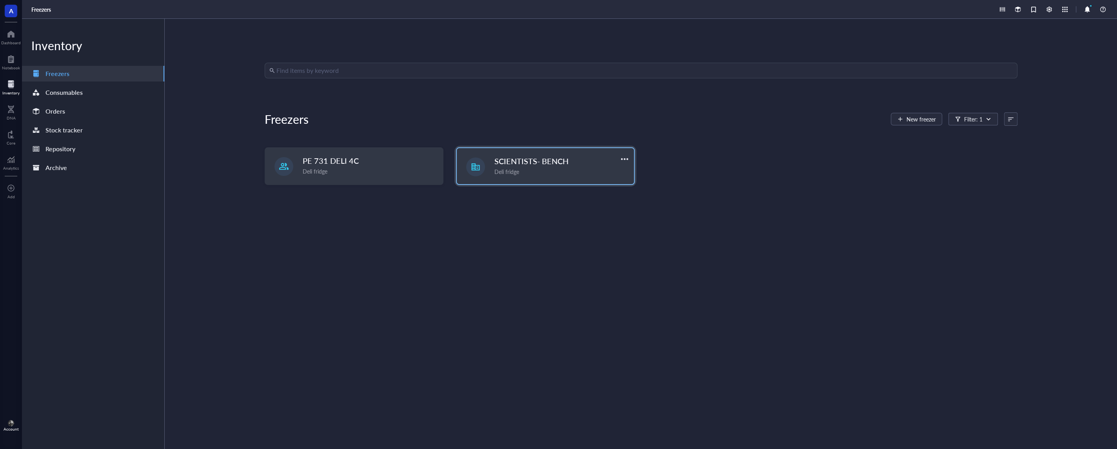
drag, startPoint x: 755, startPoint y: 201, endPoint x: 555, endPoint y: 165, distance: 203.3
click at [756, 201] on div "Find items by keyword Freezers New freezer Filter: 1 PE 731 DELI 4C Deli fridge…" at bounding box center [641, 234] width 753 height 343
click at [66, 87] on div "Consumables" at bounding box center [63, 92] width 37 height 11
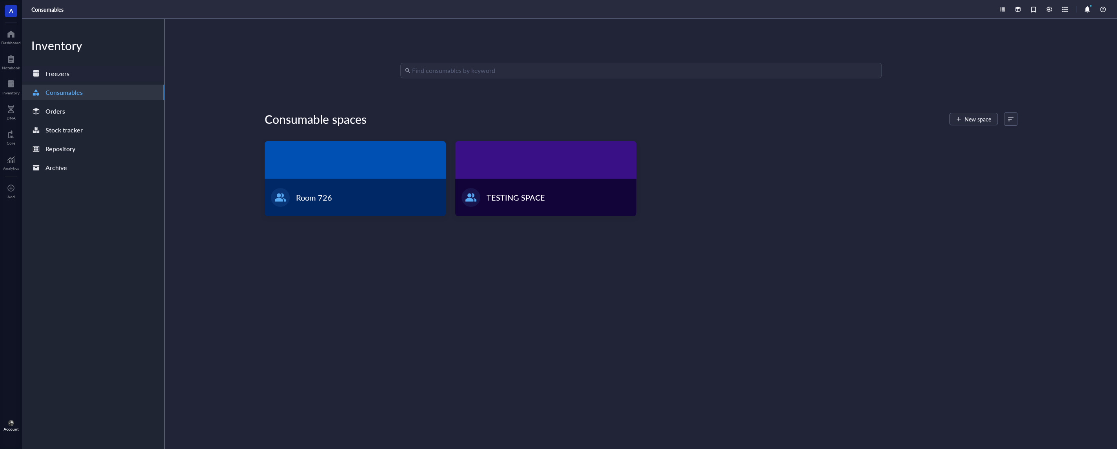
click at [67, 76] on div "Freezers" at bounding box center [57, 73] width 24 height 11
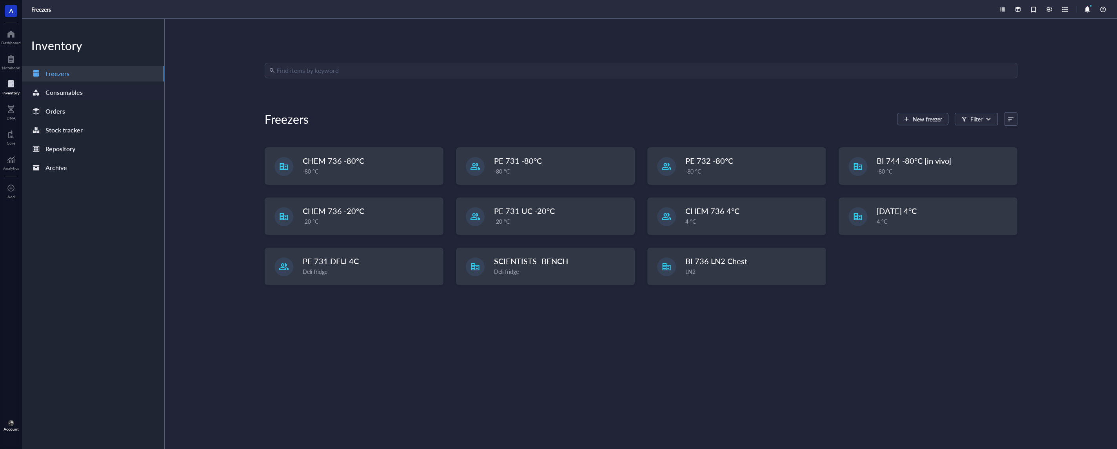
click at [76, 94] on div "Consumables" at bounding box center [63, 92] width 37 height 11
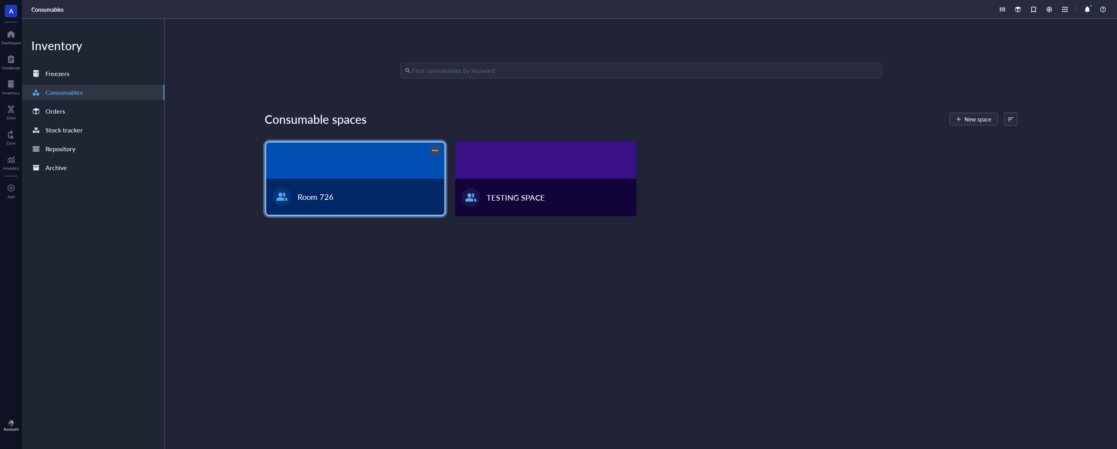
click at [317, 162] on div at bounding box center [355, 161] width 178 height 36
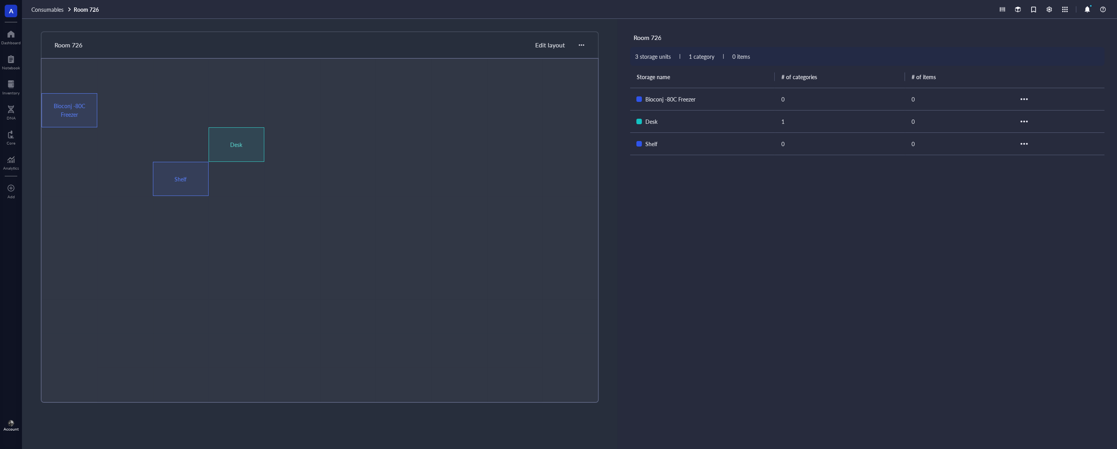
click at [360, 199] on div at bounding box center [348, 213] width 56 height 34
click at [18, 92] on div "Inventory" at bounding box center [10, 93] width 17 height 5
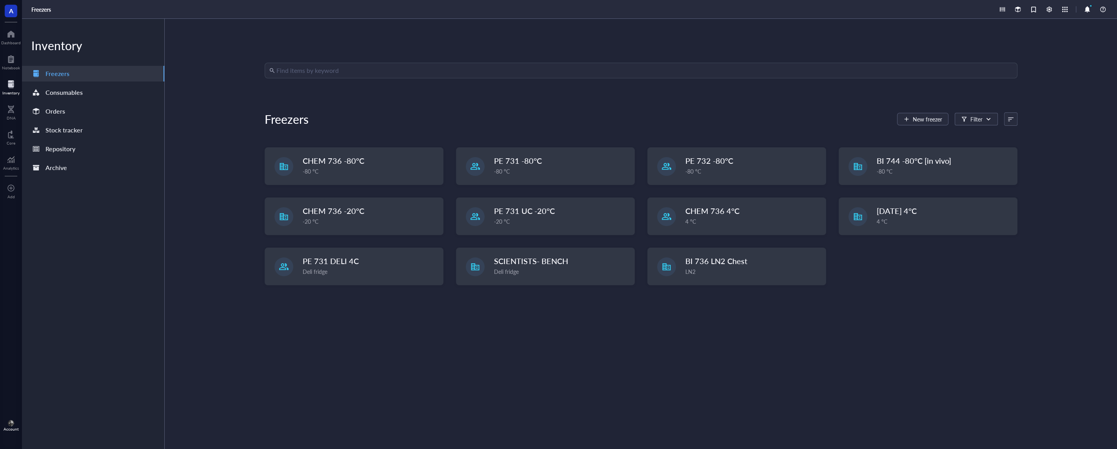
click at [624, 351] on div "Find items by keyword Freezers New freezer Filter CHEM 736 -80°C -80 °C PE 731 …" at bounding box center [641, 234] width 753 height 343
click at [10, 60] on div at bounding box center [11, 59] width 18 height 13
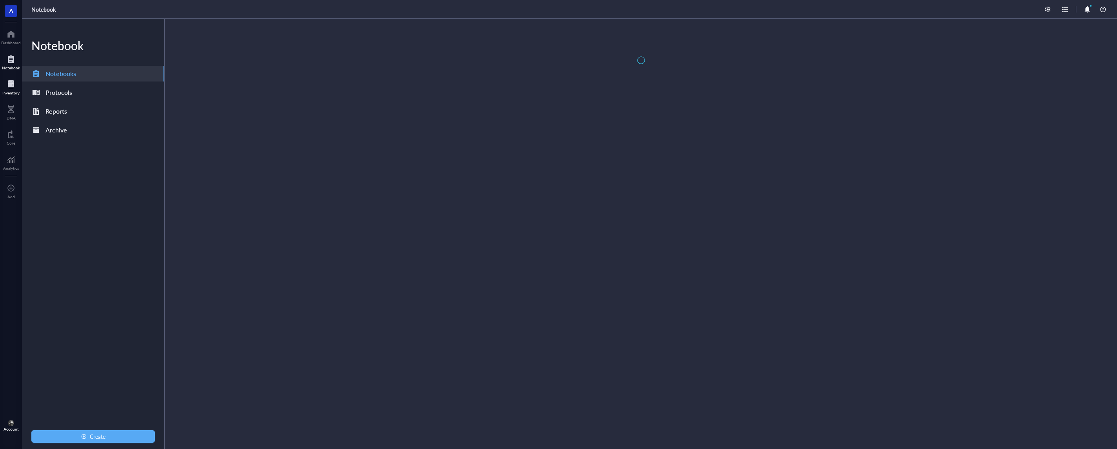
click at [12, 85] on div at bounding box center [10, 84] width 17 height 13
